Goal: Information Seeking & Learning: Learn about a topic

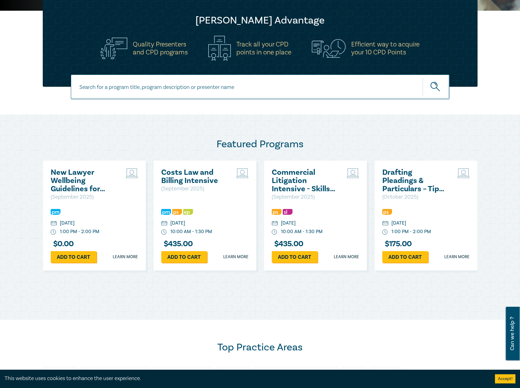
click at [191, 168] on h2 "Costs Law and Billing Intensive" at bounding box center [194, 176] width 66 height 16
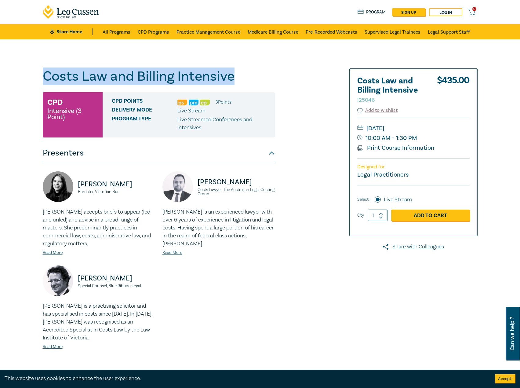
drag, startPoint x: 244, startPoint y: 79, endPoint x: 33, endPoint y: 79, distance: 210.6
click at [33, 79] on div "Costs Law and Billing Intensive I25046 CPD Intensive (3 Point) CPD Points 3 Poi…" at bounding box center [260, 227] width 520 height 376
copy h1 "Costs Law and Billing Intensive"
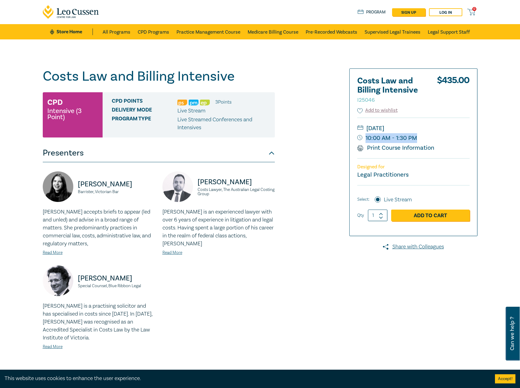
drag, startPoint x: 425, startPoint y: 137, endPoint x: 416, endPoint y: 137, distance: 9.5
click at [416, 137] on small "10:00 AM - 1:30 PM" at bounding box center [413, 138] width 112 height 10
copy small "10:00 AM - 1:30 PM"
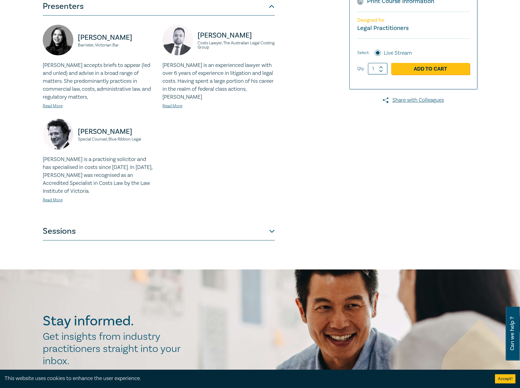
scroll to position [153, 0]
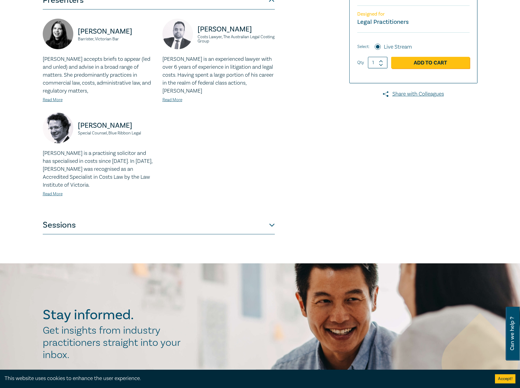
click at [141, 234] on button "Sessions" at bounding box center [159, 225] width 232 height 18
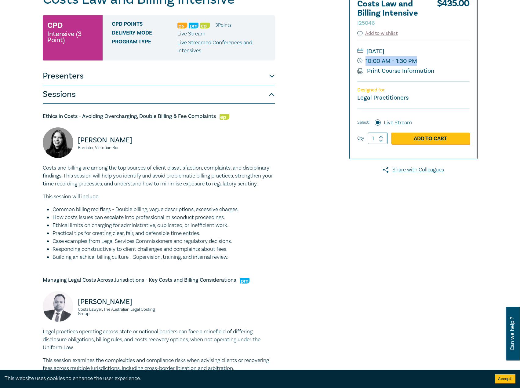
scroll to position [61, 0]
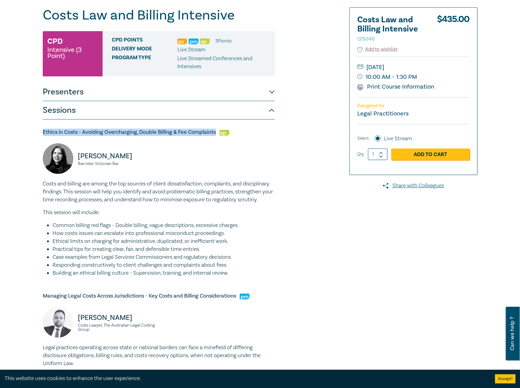
drag, startPoint x: 216, startPoint y: 132, endPoint x: 38, endPoint y: 128, distance: 178.6
click at [38, 128] on div "Costs Law and Billing Intensive I25046 CPD Intensive (3 Point) CPD Points 3 Poi…" at bounding box center [260, 333] width 520 height 710
copy h5 "Ethics in Costs - Avoiding Overcharging, Double Billing & Fee Complaints"
drag, startPoint x: 139, startPoint y: 155, endPoint x: 90, endPoint y: 154, distance: 48.6
click at [76, 155] on div "Annabelle Ballard Barrister, Victorian Bar" at bounding box center [99, 161] width 112 height 37
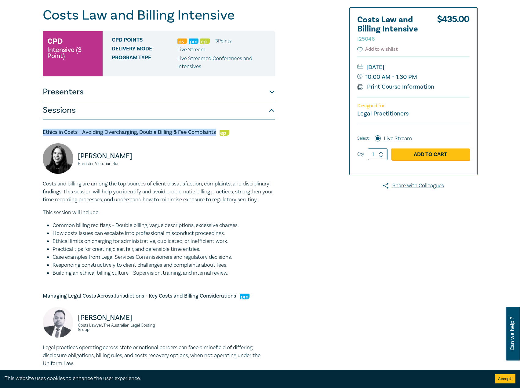
copy p "Annabelle Ballard"
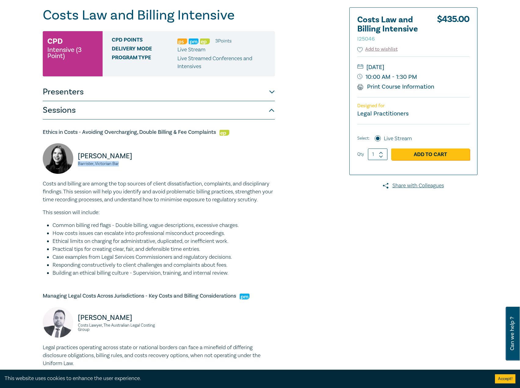
drag, startPoint x: 127, startPoint y: 166, endPoint x: 78, endPoint y: 163, distance: 49.2
click at [78, 163] on small "Barrister, Victorian Bar" at bounding box center [116, 163] width 77 height 4
copy small "Barrister, Victorian Bar"
click at [199, 89] on button "Presenters" at bounding box center [159, 92] width 232 height 18
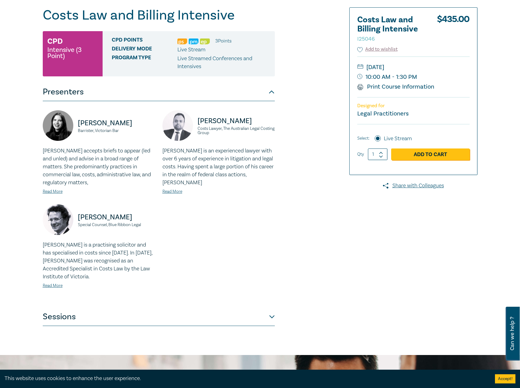
click at [59, 188] on div "Annabelle Ballard accepts briefs to appear (led and unled) and advise in a broa…" at bounding box center [99, 171] width 112 height 48
click at [56, 190] on link "Read More" at bounding box center [53, 191] width 20 height 5
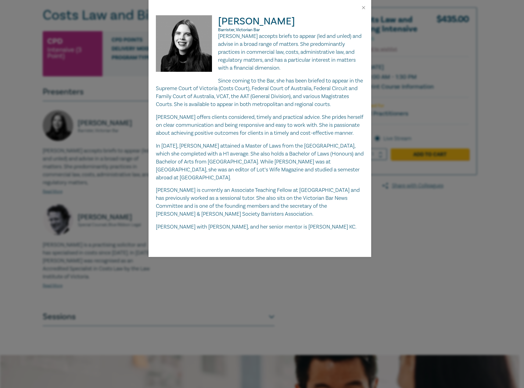
drag, startPoint x: 288, startPoint y: 68, endPoint x: 219, endPoint y: 35, distance: 76.3
click at [219, 35] on p "Annabelle Ballard accepts briefs to appear (led and unled) and advise in a broa…" at bounding box center [260, 52] width 208 height 40
copy p "Annabelle Ballard accepts briefs to appear (led and unled) and advise in a broa…"
click at [364, 10] on button "Close" at bounding box center [363, 7] width 5 height 5
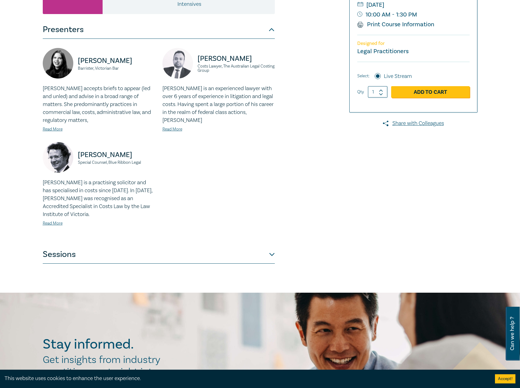
scroll to position [214, 0]
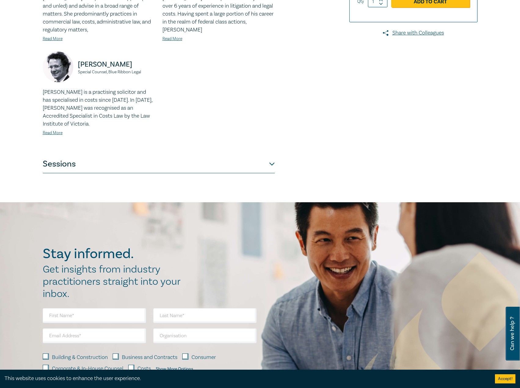
click at [178, 156] on button "Sessions" at bounding box center [159, 164] width 232 height 18
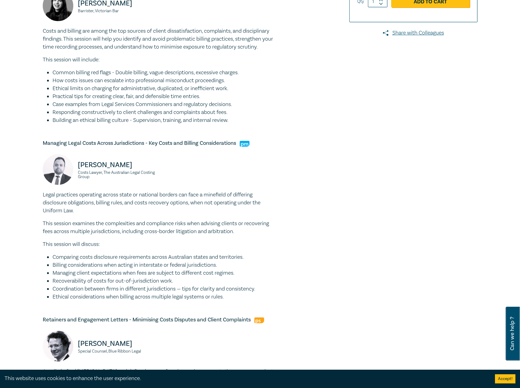
drag, startPoint x: 153, startPoint y: 165, endPoint x: 79, endPoint y: 165, distance: 73.6
click at [79, 165] on p "Andrew Chakrabarty" at bounding box center [116, 165] width 77 height 10
click at [172, 152] on div "Managing Legal Costs Across Jurisdictions - Key Costs and Billing Consideration…" at bounding box center [159, 219] width 232 height 161
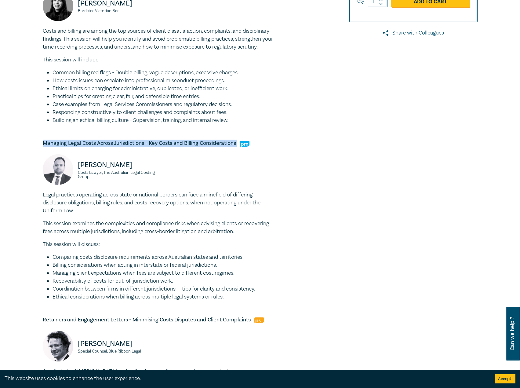
drag, startPoint x: 239, startPoint y: 143, endPoint x: 39, endPoint y: 145, distance: 199.6
click at [39, 145] on div "Costs Law and Billing Intensive I25046 CPD Intensive (3 Point) CPD Points 3 Poi…" at bounding box center [186, 181] width 295 height 652
copy h5 "Managing Legal Costs Across Jurisdictions - Key Costs and Billing Considerations"
drag, startPoint x: 155, startPoint y: 164, endPoint x: 73, endPoint y: 165, distance: 81.5
click at [73, 165] on div "Andrew Chakrabarty Costs Lawyer, The Australian Legal Costing Group" at bounding box center [99, 172] width 112 height 37
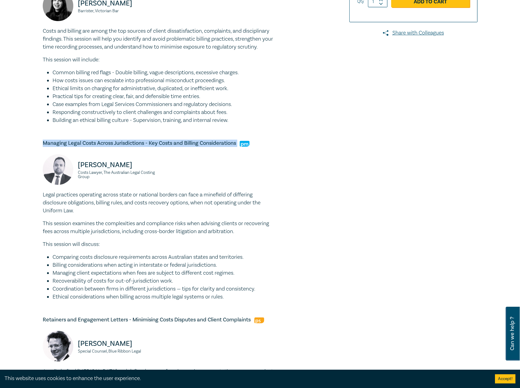
copy p "Andrew Chakrabarty"
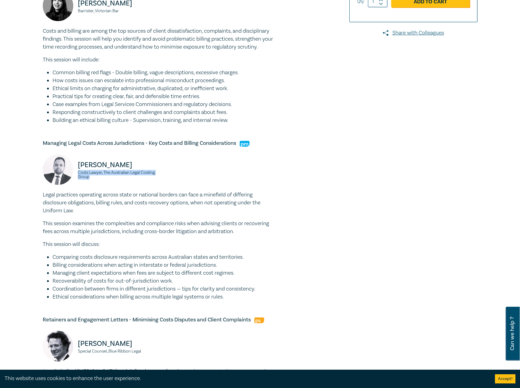
drag, startPoint x: 113, startPoint y: 180, endPoint x: 76, endPoint y: 173, distance: 37.7
click at [76, 173] on div "Andrew Chakrabarty Costs Lawyer, The Australian Legal Costing Group" at bounding box center [99, 172] width 112 height 37
copy small "Costs Lawyer, The Australian Legal Costing Group"
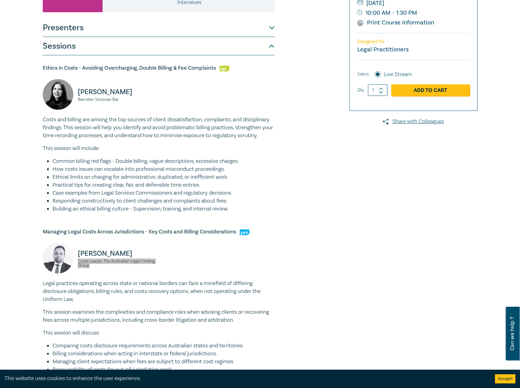
scroll to position [31, 0]
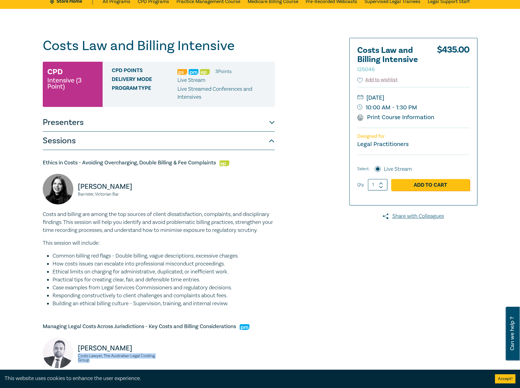
click at [163, 119] on button "Presenters" at bounding box center [159, 122] width 232 height 18
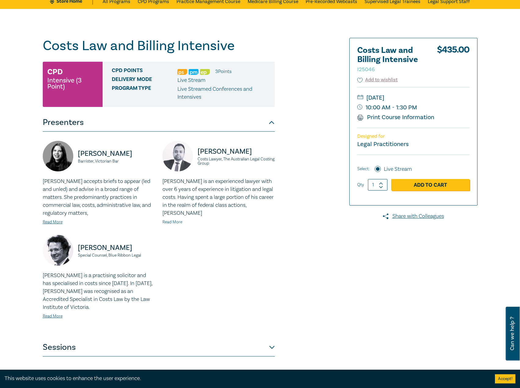
click at [176, 220] on link "Read More" at bounding box center [172, 221] width 20 height 5
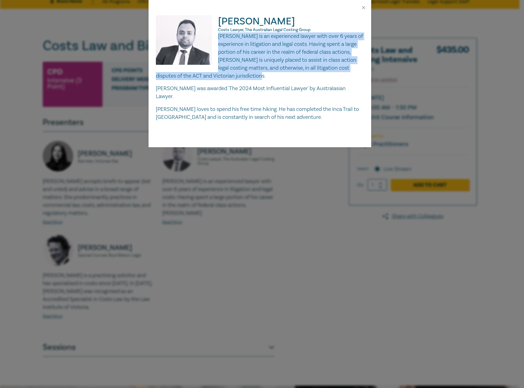
drag, startPoint x: 276, startPoint y: 78, endPoint x: 219, endPoint y: 34, distance: 72.3
click at [219, 34] on p "Andrew Chakrabarty is an experienced lawyer with over 6 years of experience in …" at bounding box center [260, 55] width 208 height 47
copy p "Andrew Chakrabarty is an experienced lawyer with over 6 years of experience in …"
click at [365, 9] on button "Close" at bounding box center [363, 7] width 5 height 5
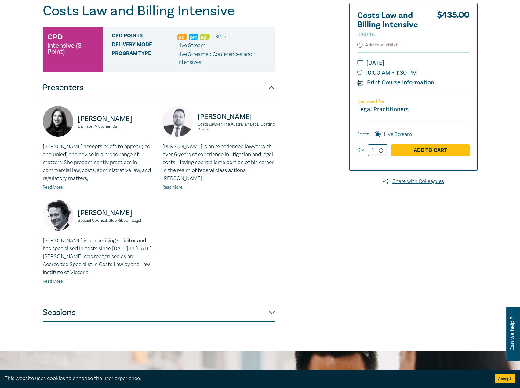
scroll to position [153, 0]
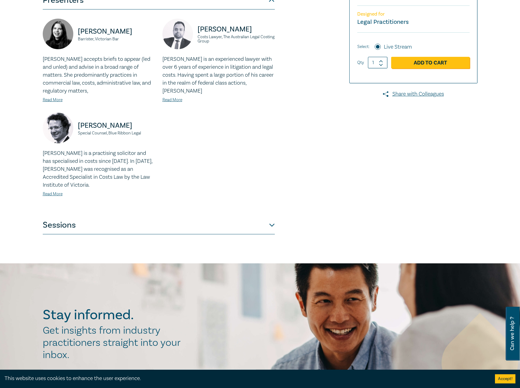
click at [102, 231] on button "Sessions" at bounding box center [159, 225] width 232 height 18
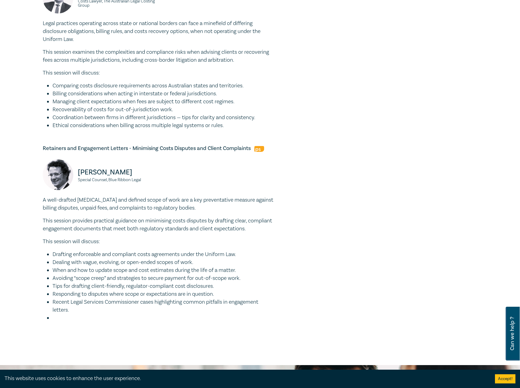
scroll to position [427, 0]
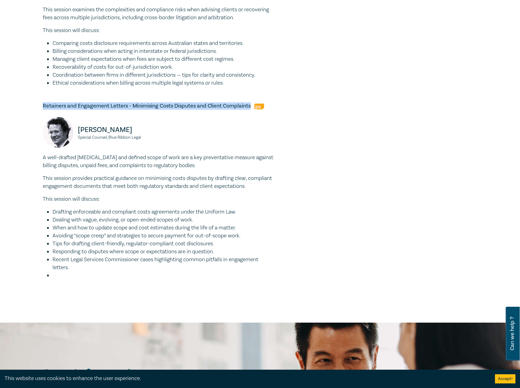
drag, startPoint x: 252, startPoint y: 105, endPoint x: 30, endPoint y: 100, distance: 222.0
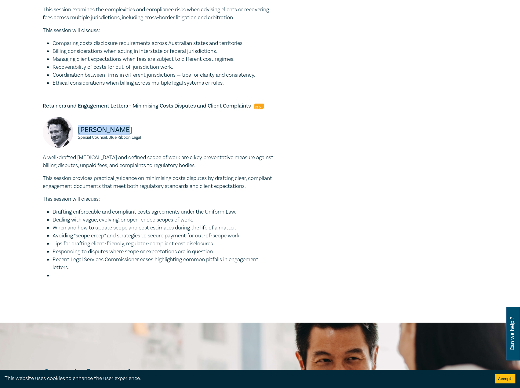
drag, startPoint x: 130, startPoint y: 129, endPoint x: 78, endPoint y: 128, distance: 52.2
click at [78, 128] on p "Gareth Jones" at bounding box center [116, 130] width 77 height 10
drag, startPoint x: 154, startPoint y: 138, endPoint x: 77, endPoint y: 139, distance: 76.3
click at [77, 139] on div "Gareth Jones Special Counsel, Blue Ribbon Legal" at bounding box center [99, 135] width 112 height 37
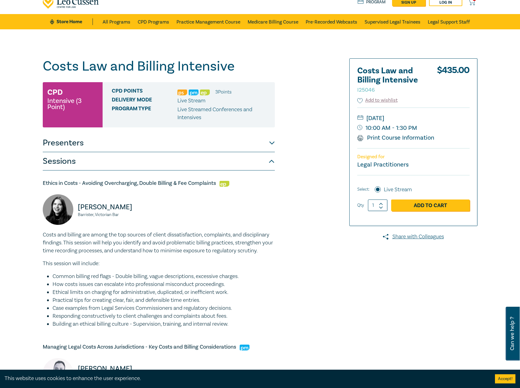
scroll to position [0, 0]
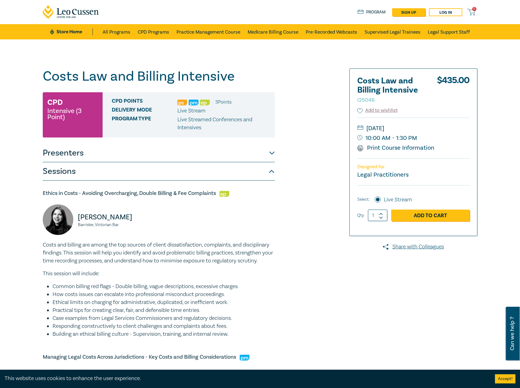
click at [164, 154] on button "Presenters" at bounding box center [159, 153] width 232 height 18
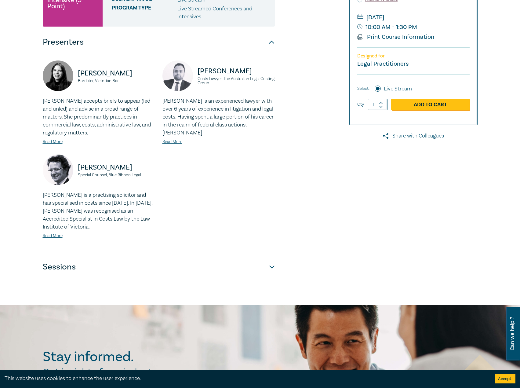
scroll to position [122, 0]
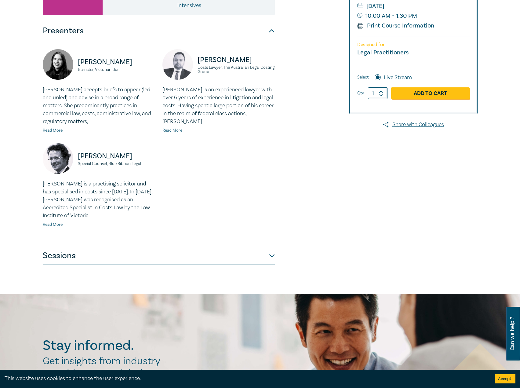
click at [51, 224] on link "Read More" at bounding box center [53, 224] width 20 height 5
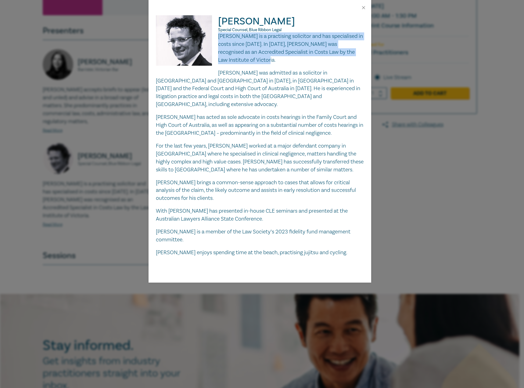
drag, startPoint x: 254, startPoint y: 59, endPoint x: 218, endPoint y: 37, distance: 41.9
click at [218, 37] on p "Gareth Jones is a practising solicitor and has specialised in costs since 2012.…" at bounding box center [260, 48] width 208 height 32
click at [364, 8] on button "Close" at bounding box center [363, 7] width 5 height 5
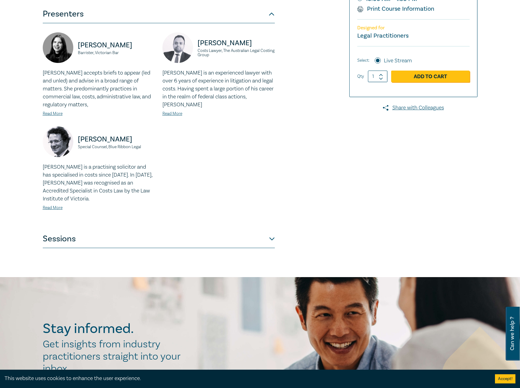
scroll to position [153, 0]
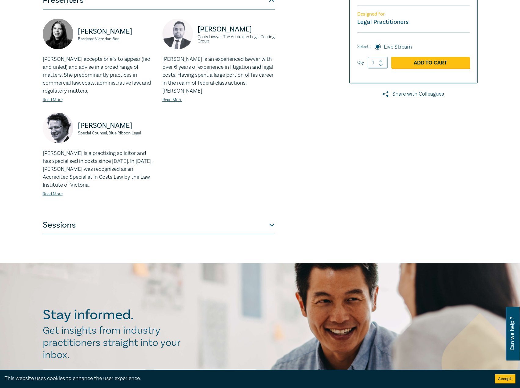
click at [220, 231] on button "Sessions" at bounding box center [159, 225] width 232 height 18
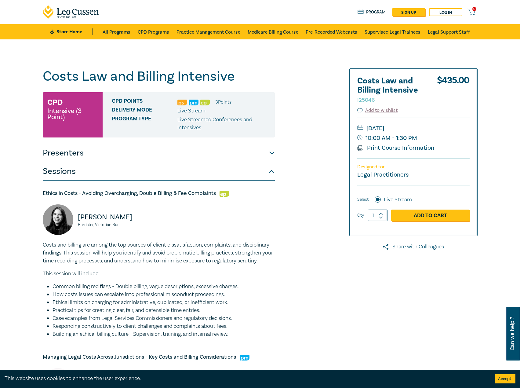
click at [169, 157] on button "Presenters" at bounding box center [159, 153] width 232 height 18
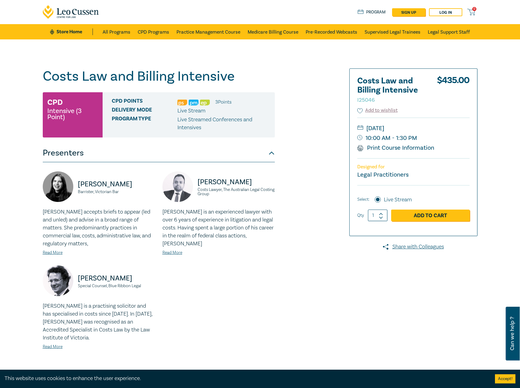
click at [169, 157] on button "Presenters" at bounding box center [159, 153] width 232 height 18
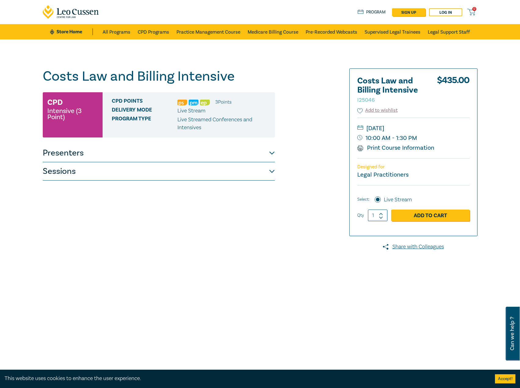
click at [230, 155] on button "Presenters" at bounding box center [159, 153] width 232 height 18
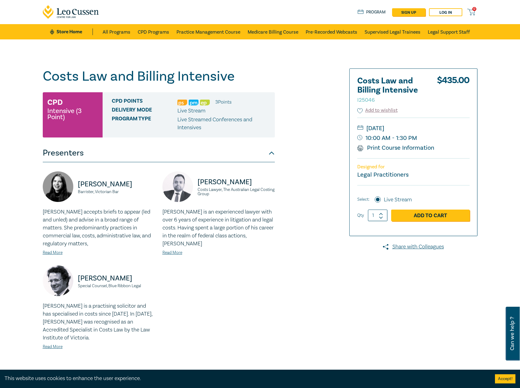
click at [230, 155] on button "Presenters" at bounding box center [159, 153] width 232 height 18
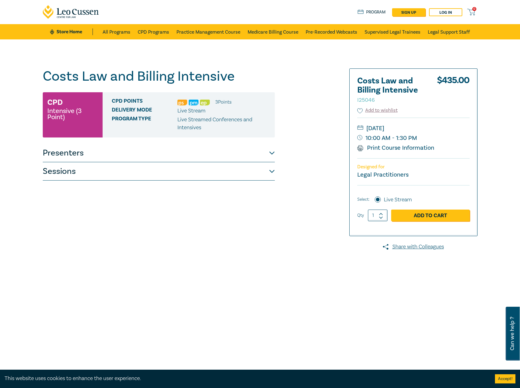
click at [257, 169] on button "Sessions" at bounding box center [159, 171] width 232 height 18
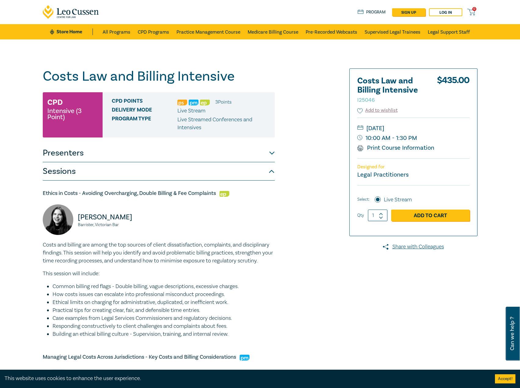
click at [257, 169] on button "Sessions" at bounding box center [159, 171] width 232 height 18
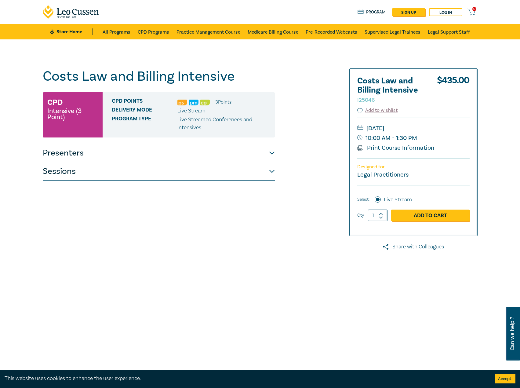
click at [266, 150] on button "Presenters" at bounding box center [159, 153] width 232 height 18
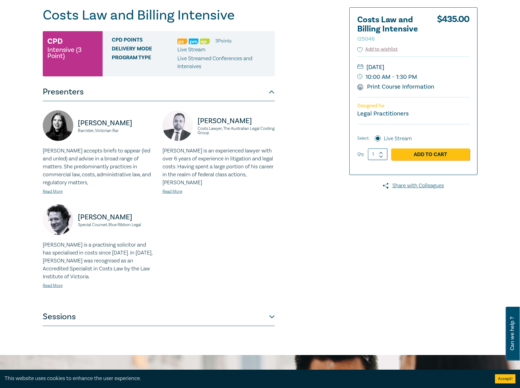
scroll to position [92, 0]
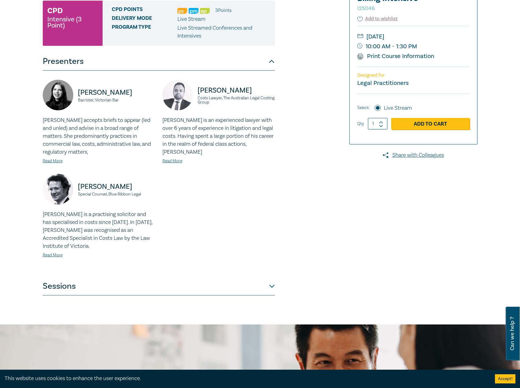
click at [215, 282] on button "Sessions" at bounding box center [159, 286] width 232 height 18
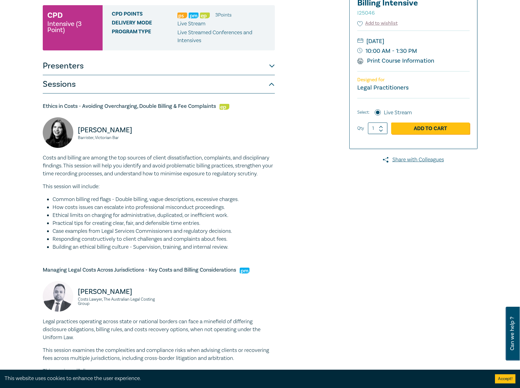
scroll to position [0, 0]
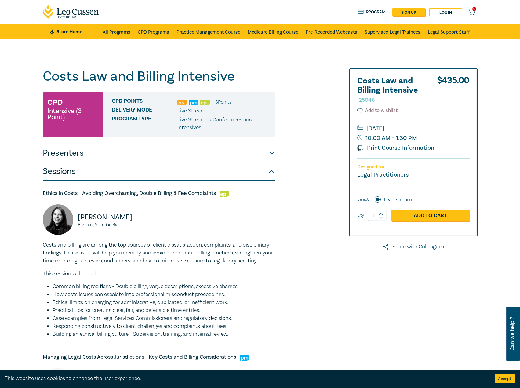
click at [255, 151] on button "Presenters" at bounding box center [159, 153] width 232 height 18
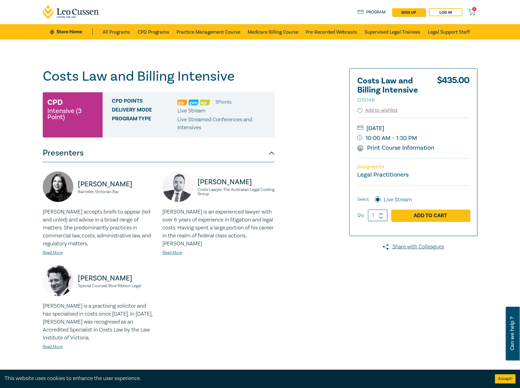
click at [69, 32] on link "Store Home" at bounding box center [71, 31] width 42 height 7
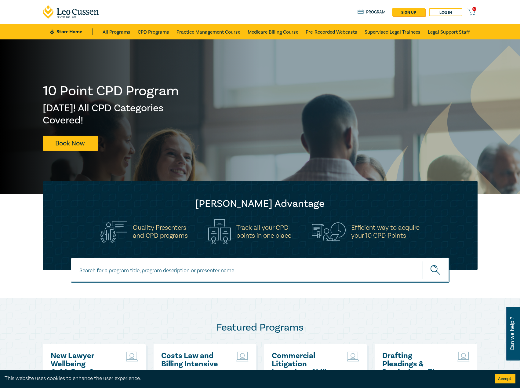
click at [224, 267] on input at bounding box center [260, 270] width 378 height 25
type input "s26306"
click at [422, 261] on button "submit" at bounding box center [435, 270] width 27 height 19
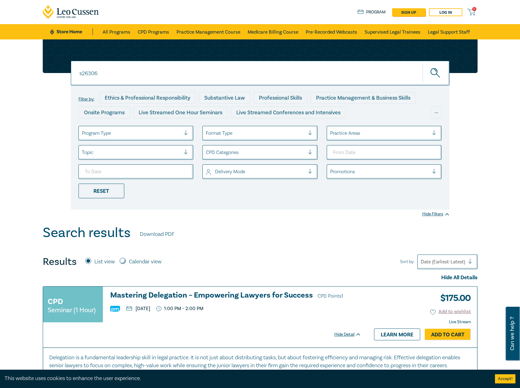
click at [200, 294] on h3 "Mastering Delegation – Empowering Lawyers for Success CPD Points 1" at bounding box center [235, 295] width 251 height 9
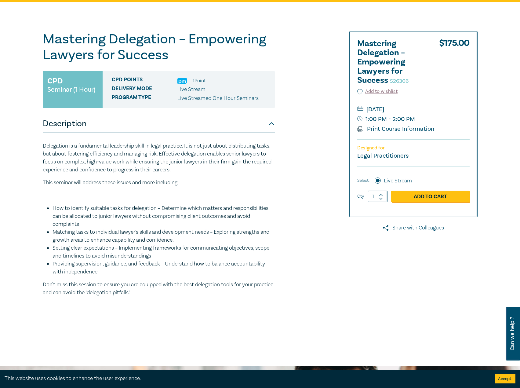
scroll to position [61, 0]
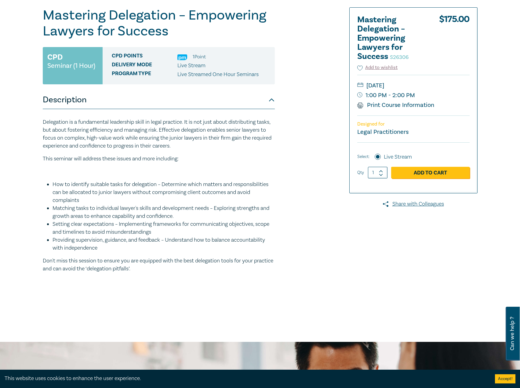
click at [96, 227] on li "Setting clear expectations – Implementing frameworks for communicating objectiv…" at bounding box center [163, 228] width 222 height 16
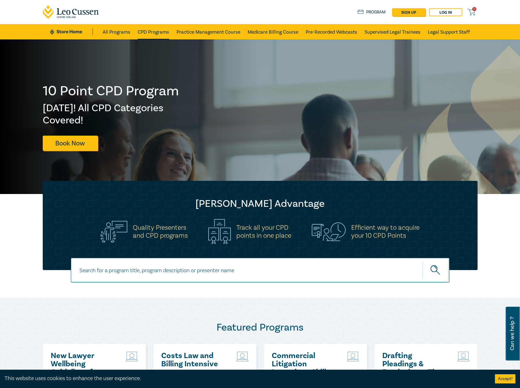
click at [161, 28] on link "CPD Programs" at bounding box center [153, 31] width 31 height 15
